Goal: Find specific page/section

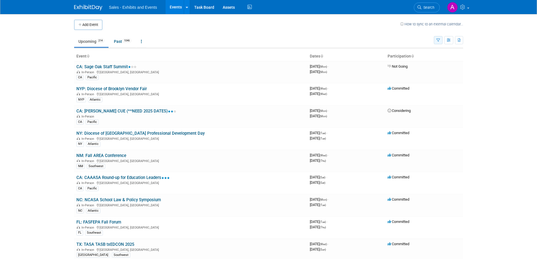
click at [439, 40] on icon "button" at bounding box center [438, 41] width 4 height 4
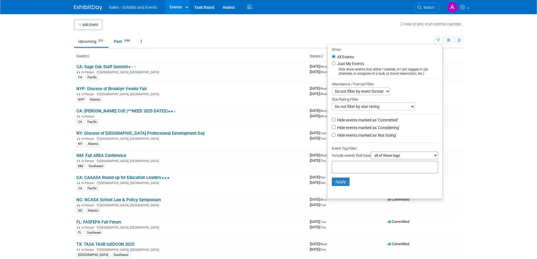
click at [396, 155] on select "all of these tags any one of these tags only and exactly these specific tags" at bounding box center [403, 156] width 67 height 8
click at [355, 168] on input "text" at bounding box center [356, 166] width 45 height 6
type input "tx"
click at [346, 180] on div "[GEOGRAPHIC_DATA]" at bounding box center [368, 181] width 79 height 8
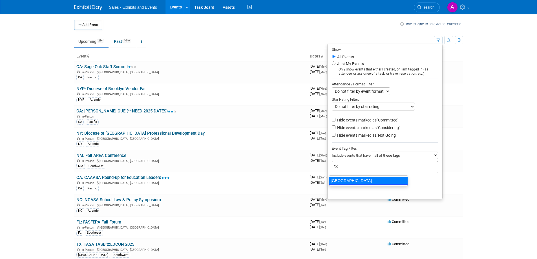
type input "[GEOGRAPHIC_DATA]"
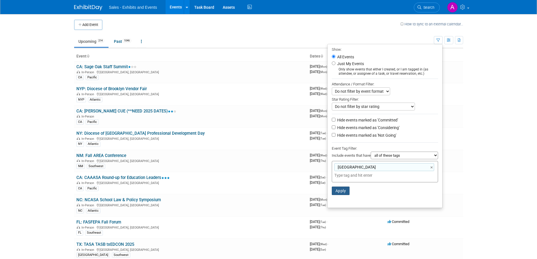
click at [336, 194] on button "Apply" at bounding box center [341, 190] width 18 height 8
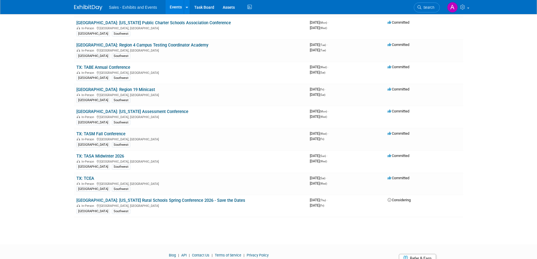
scroll to position [66, 0]
